Goal: Communication & Community: Connect with others

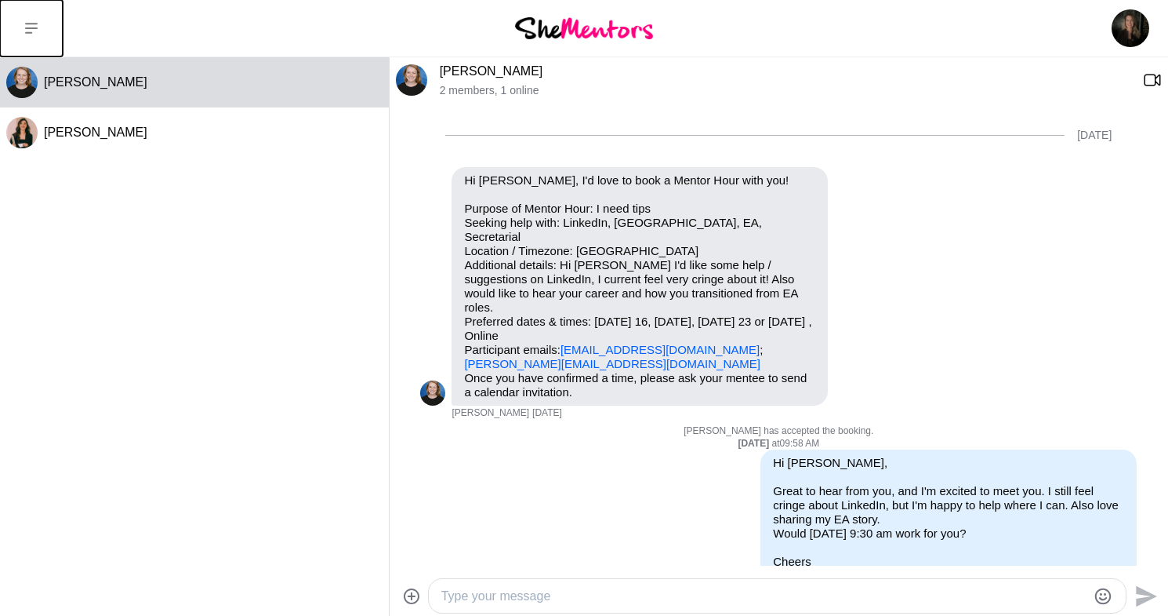
click at [35, 27] on icon at bounding box center [31, 28] width 13 height 11
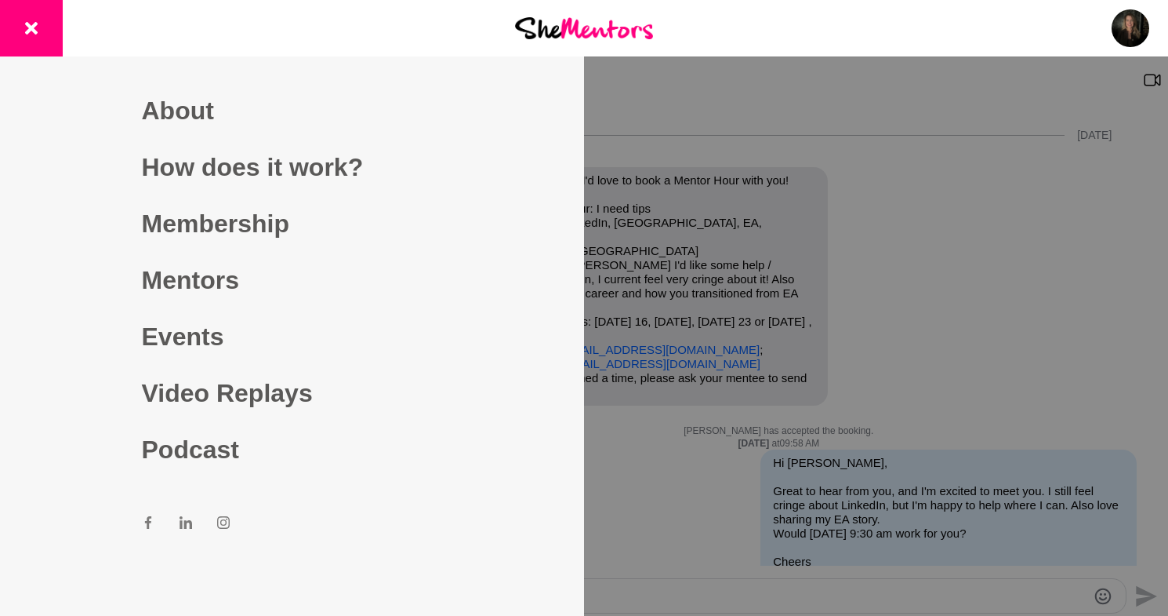
click at [787, 123] on div at bounding box center [584, 308] width 1168 height 616
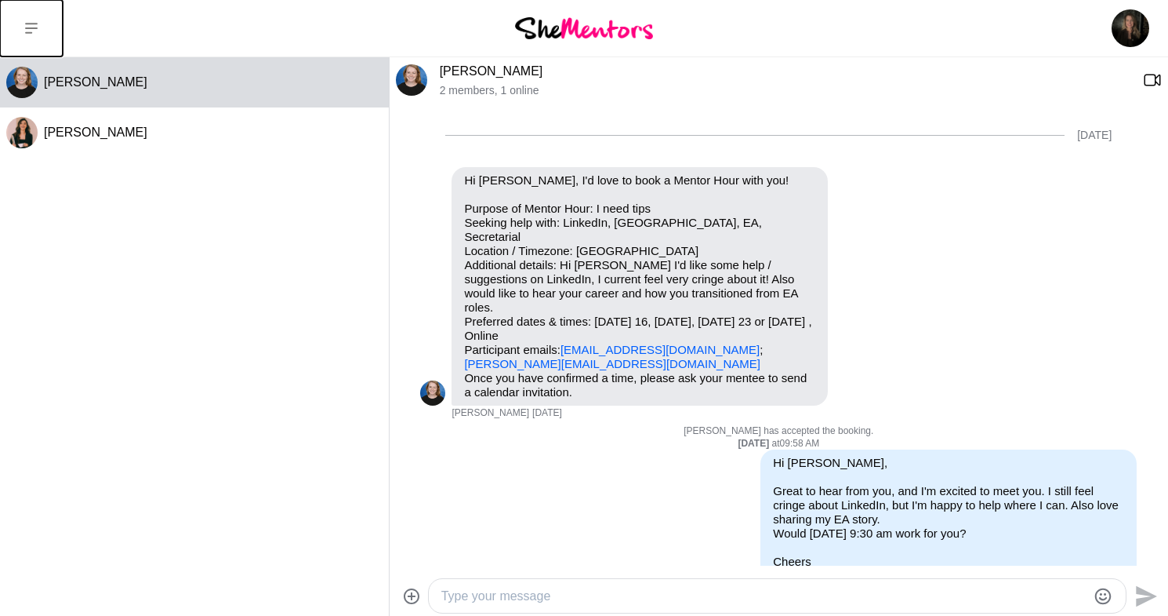
click at [38, 27] on button at bounding box center [31, 28] width 63 height 56
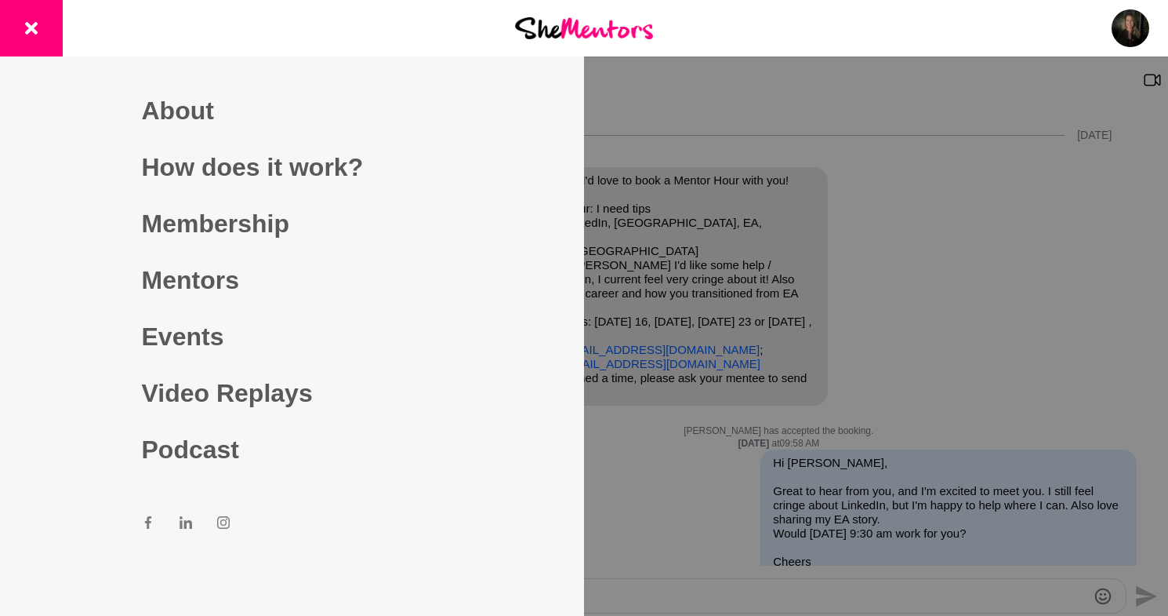
click at [954, 38] on div "Dashboard Profile Saved Items (6) Messages Bookings Reviews (1) Membership Logo…" at bounding box center [974, 28] width 390 height 56
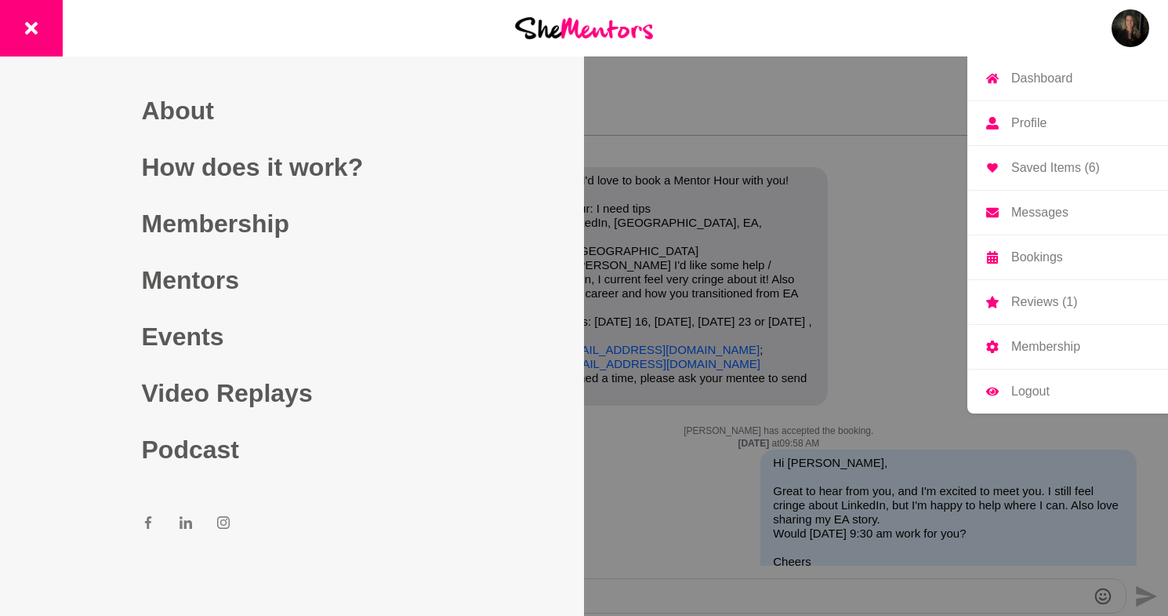
click at [1132, 28] on img at bounding box center [1131, 28] width 38 height 38
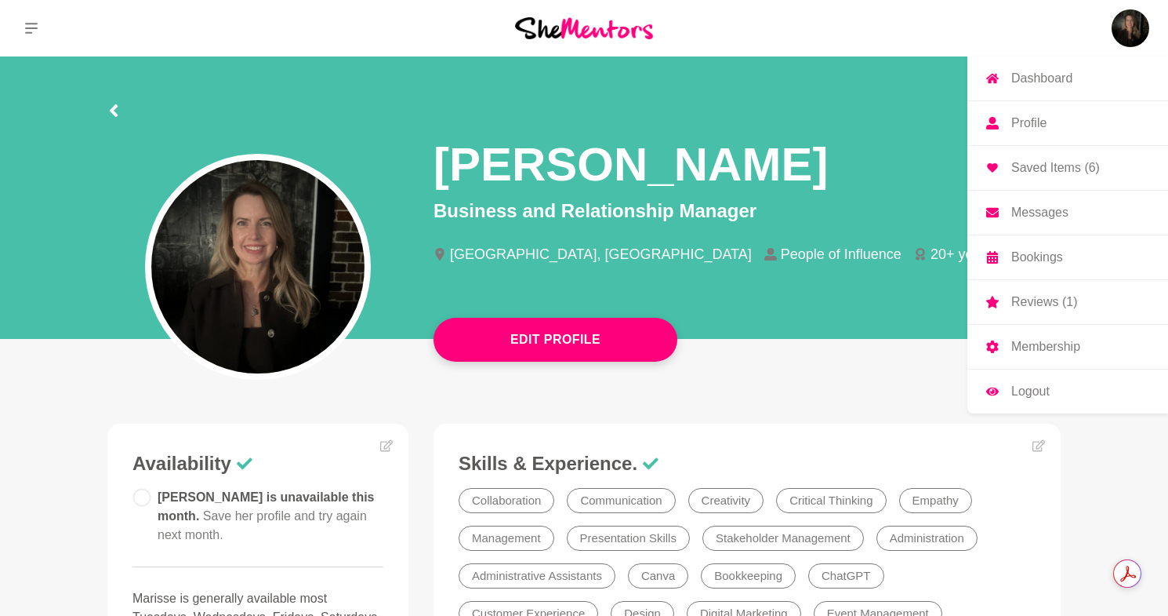
click at [1038, 203] on link "Messages" at bounding box center [1068, 213] width 201 height 44
